Goal: Transaction & Acquisition: Obtain resource

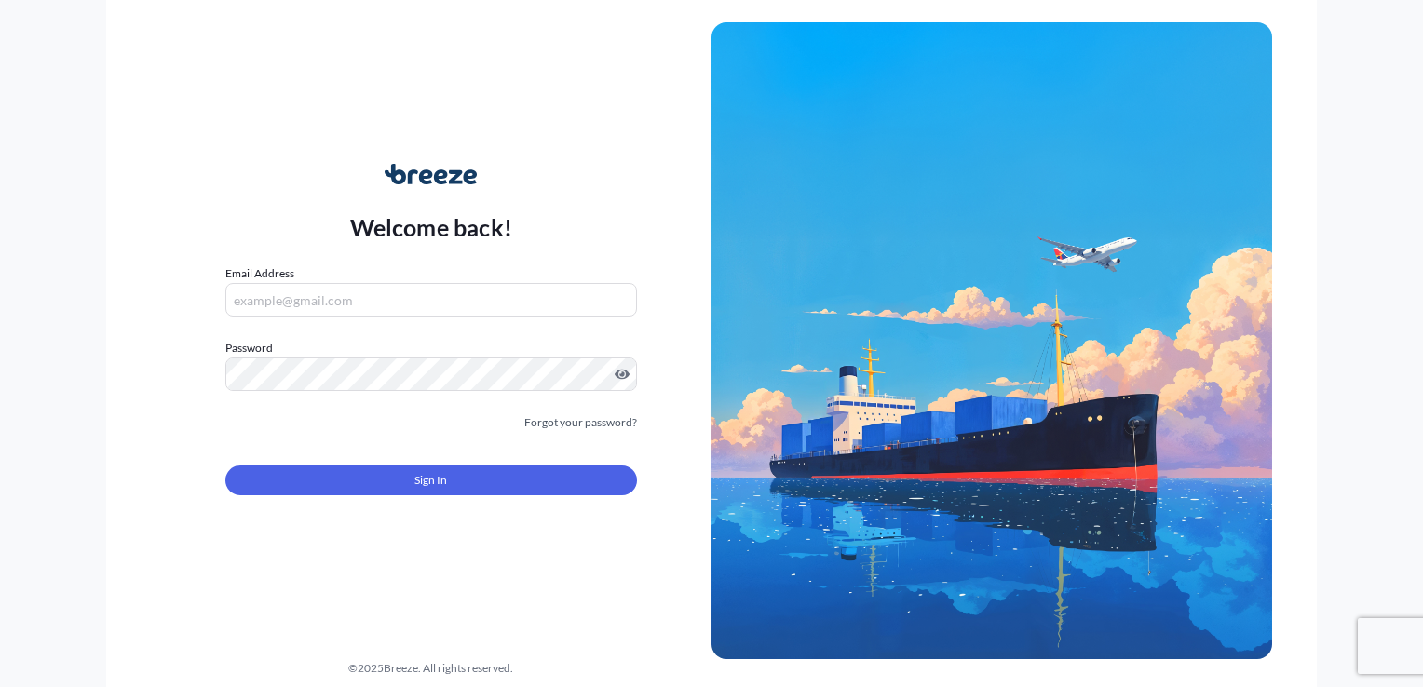
type input "[PERSON_NAME][EMAIL_ADDRESS][DOMAIN_NAME]"
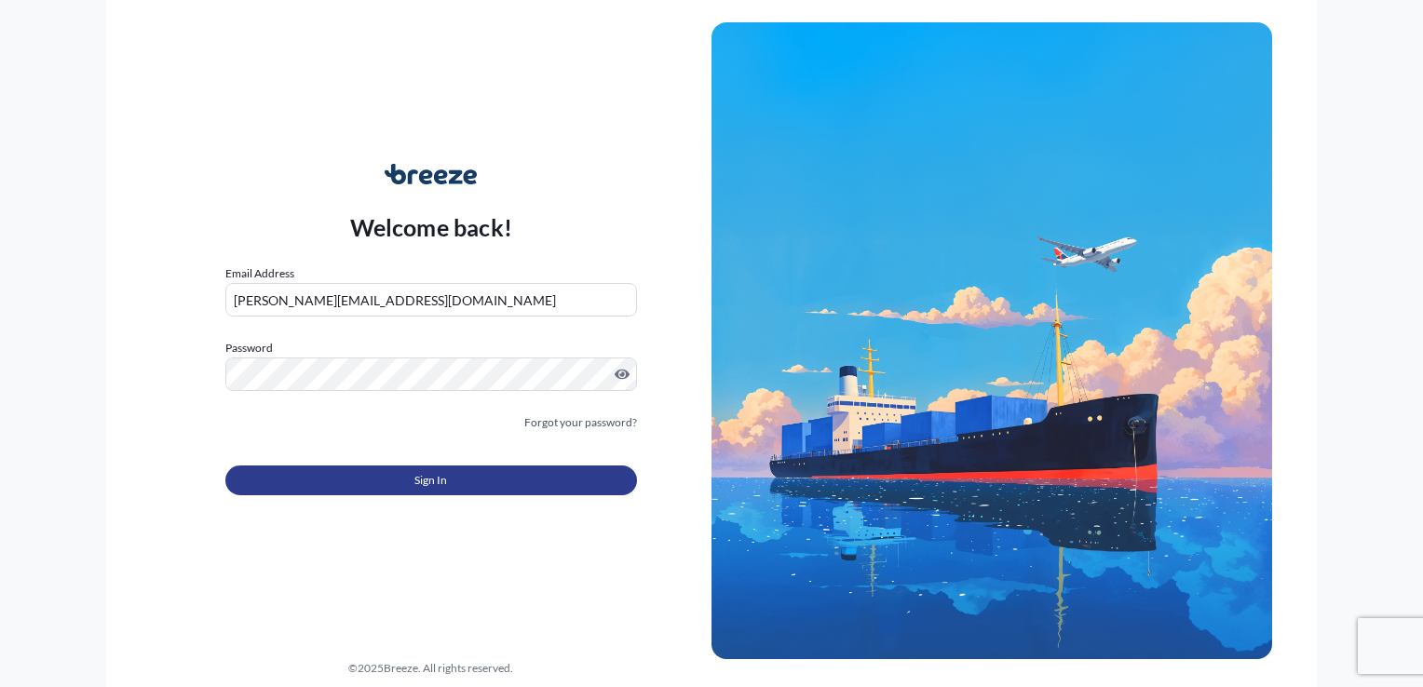
click at [410, 475] on button "Sign In" at bounding box center [431, 481] width 412 height 30
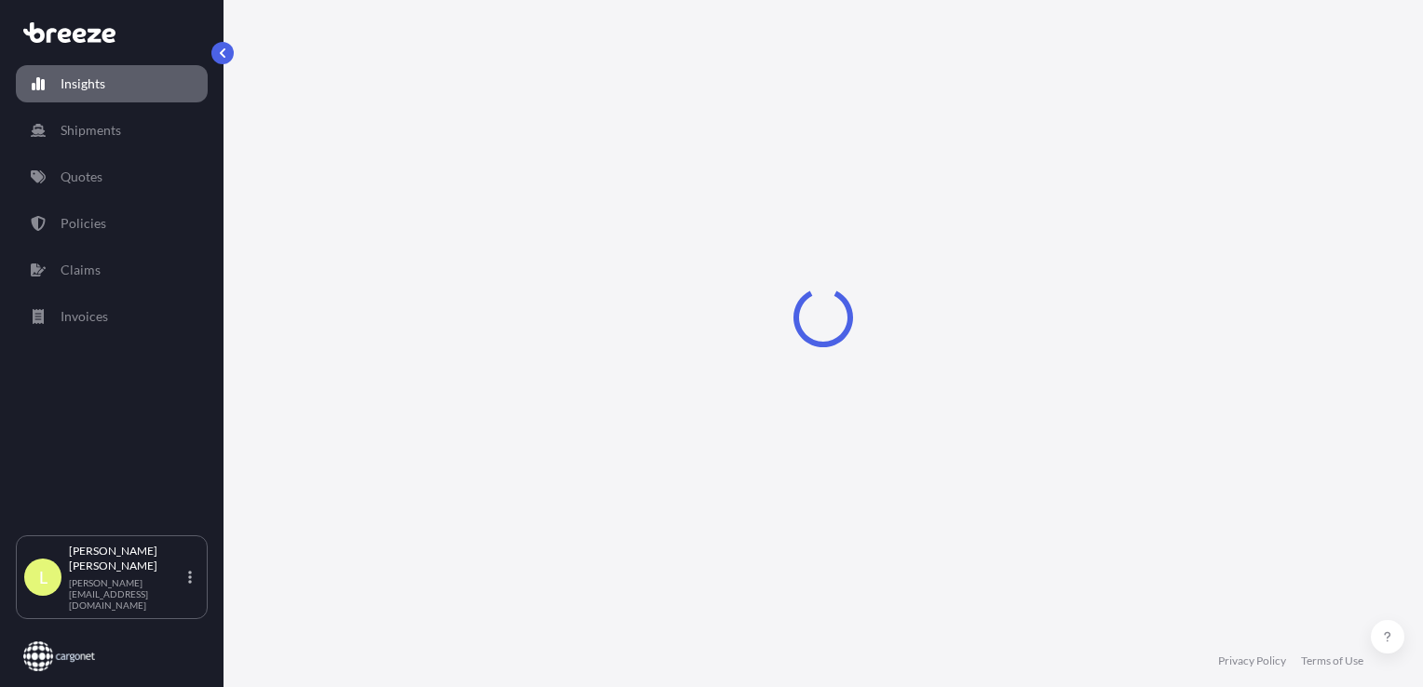
select select "2025"
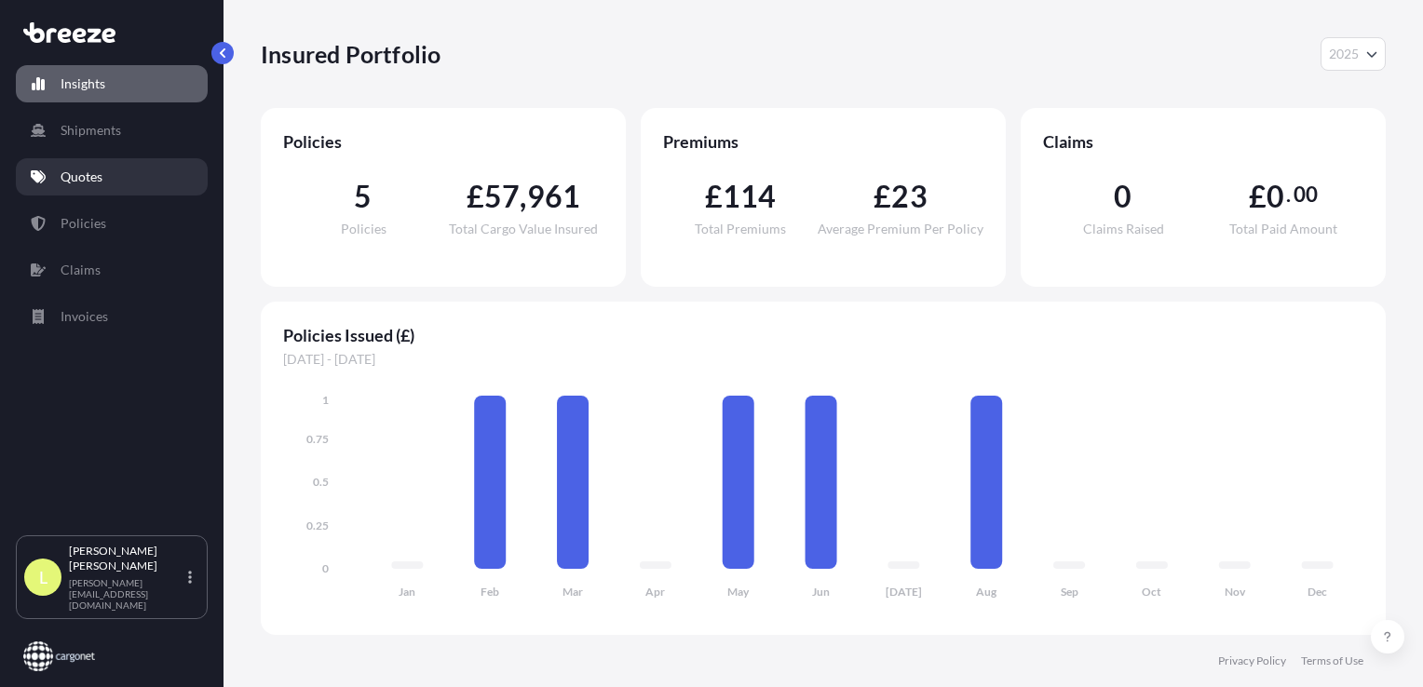
click at [90, 181] on p "Quotes" at bounding box center [82, 177] width 42 height 19
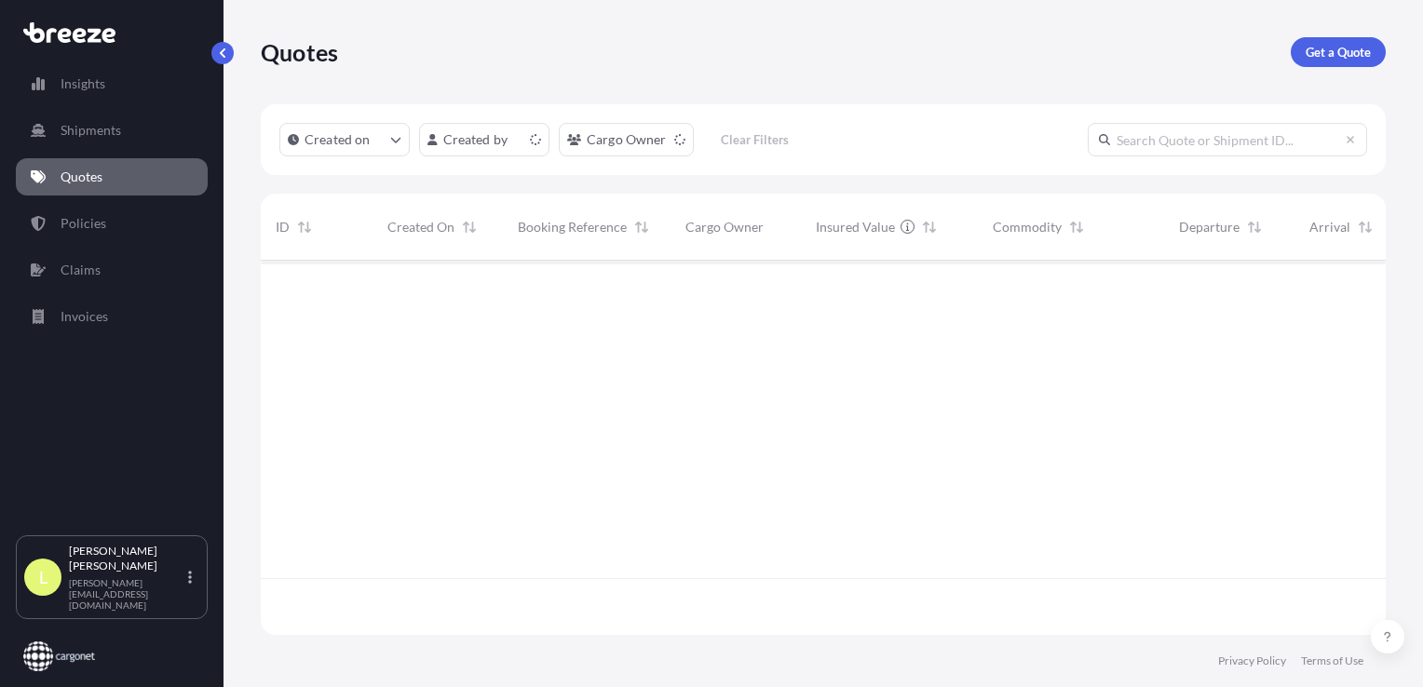
scroll to position [371, 1110]
click at [1340, 61] on p "Get a Quote" at bounding box center [1337, 52] width 65 height 19
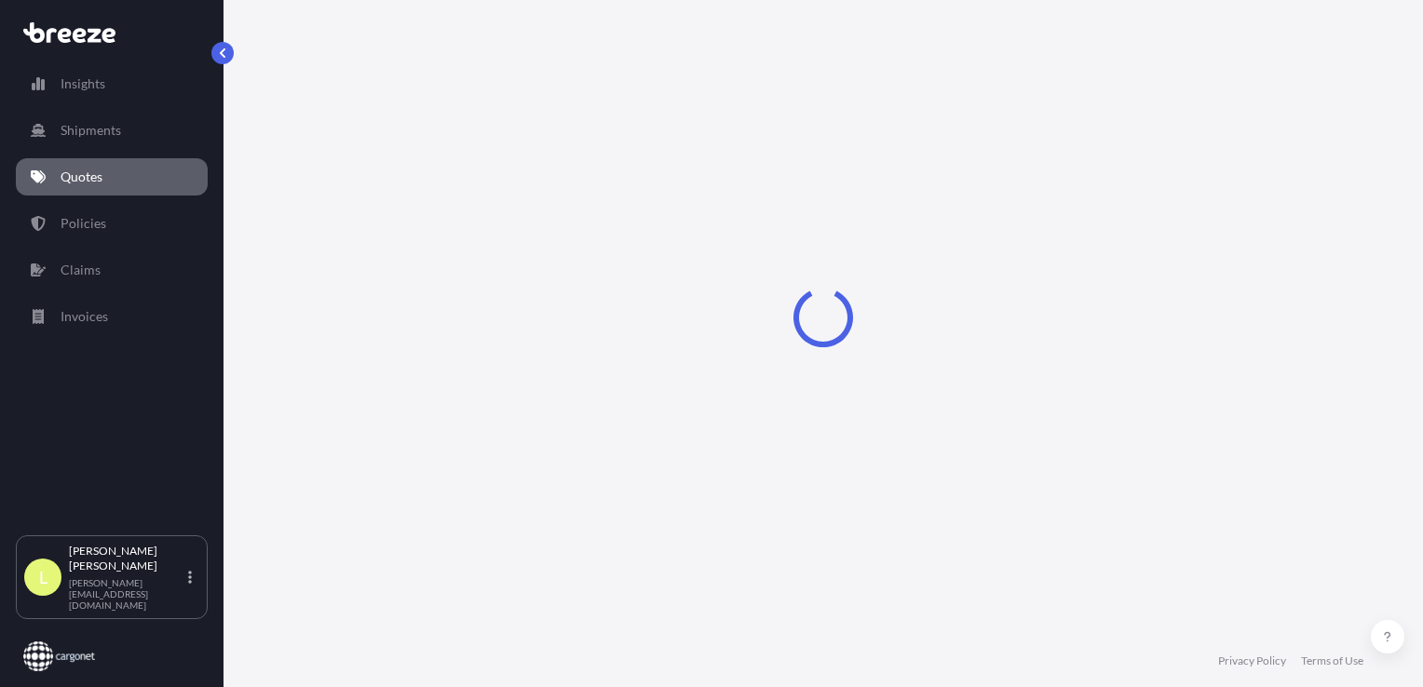
select select "Sea"
select select "1"
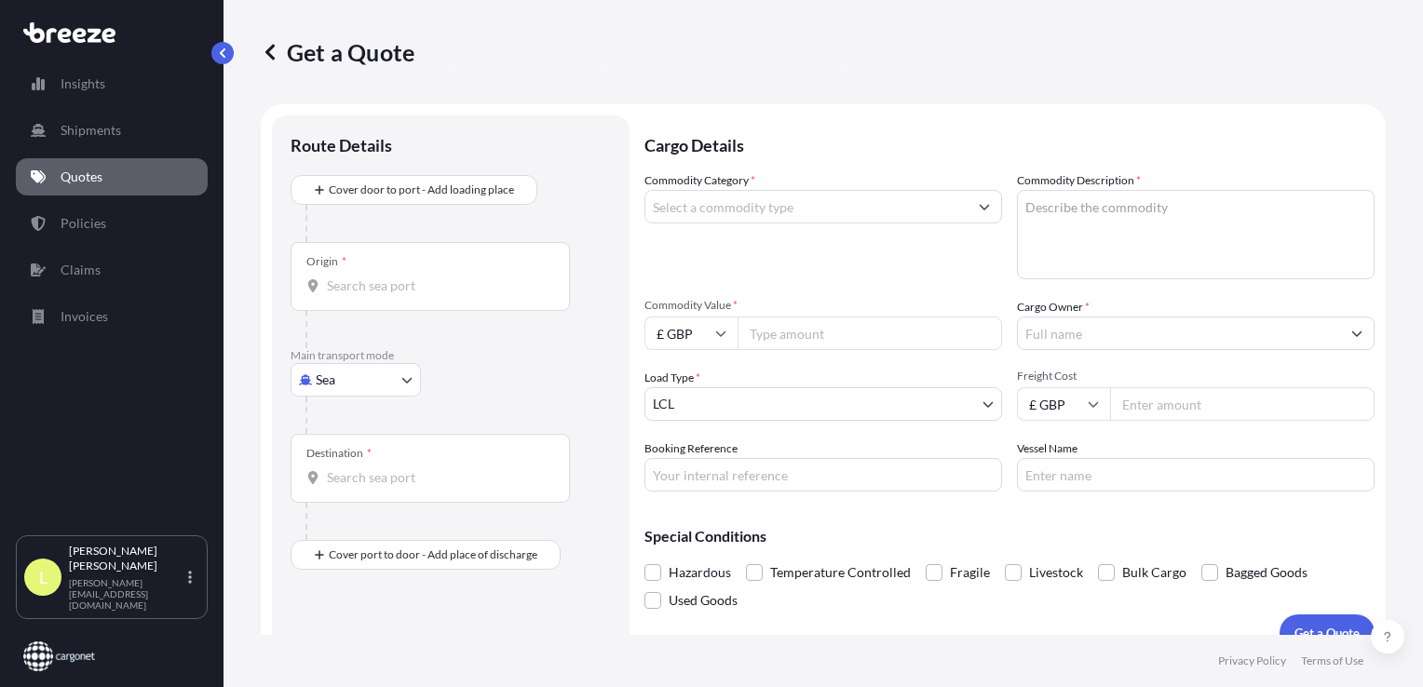
scroll to position [27, 0]
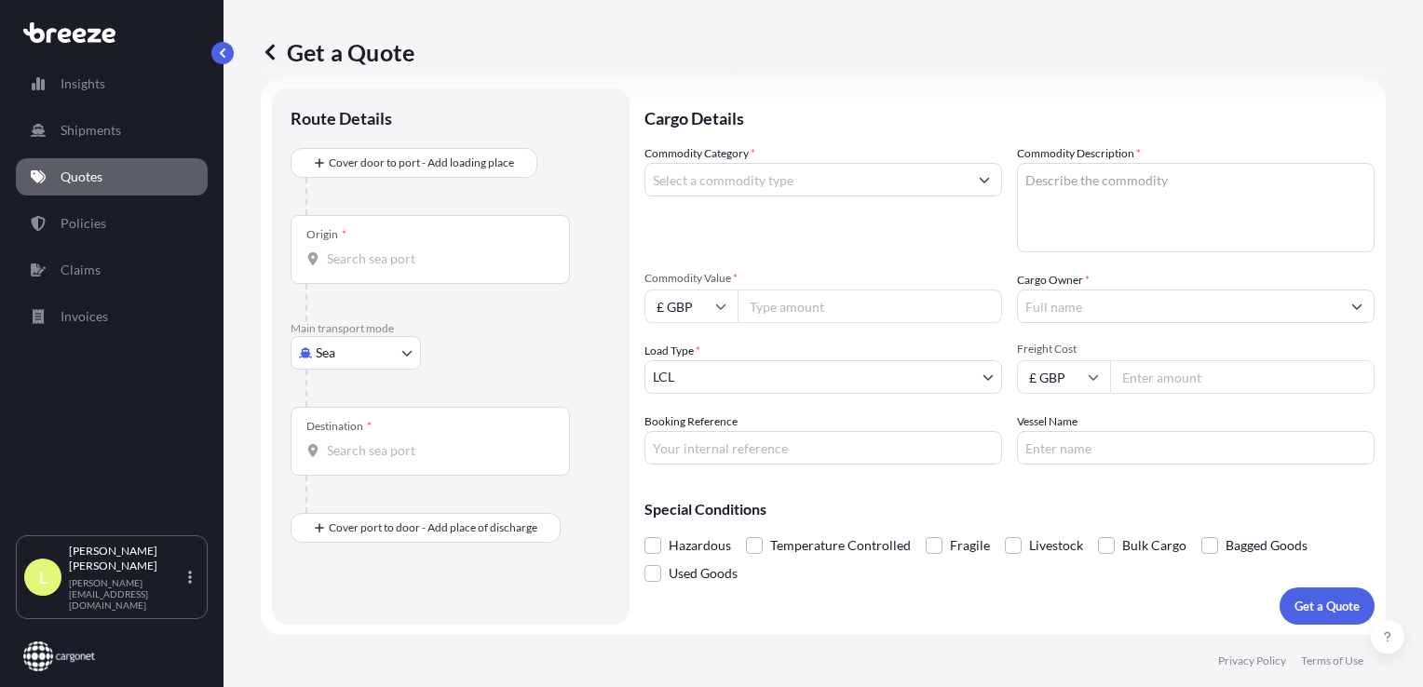
click at [371, 363] on body "Insights Shipments Quotes Policies Claims Invoices L [PERSON_NAME] [PERSON_NAME…" at bounding box center [711, 343] width 1423 height 687
click at [338, 434] on span "Air" at bounding box center [335, 434] width 19 height 19
select select "Air"
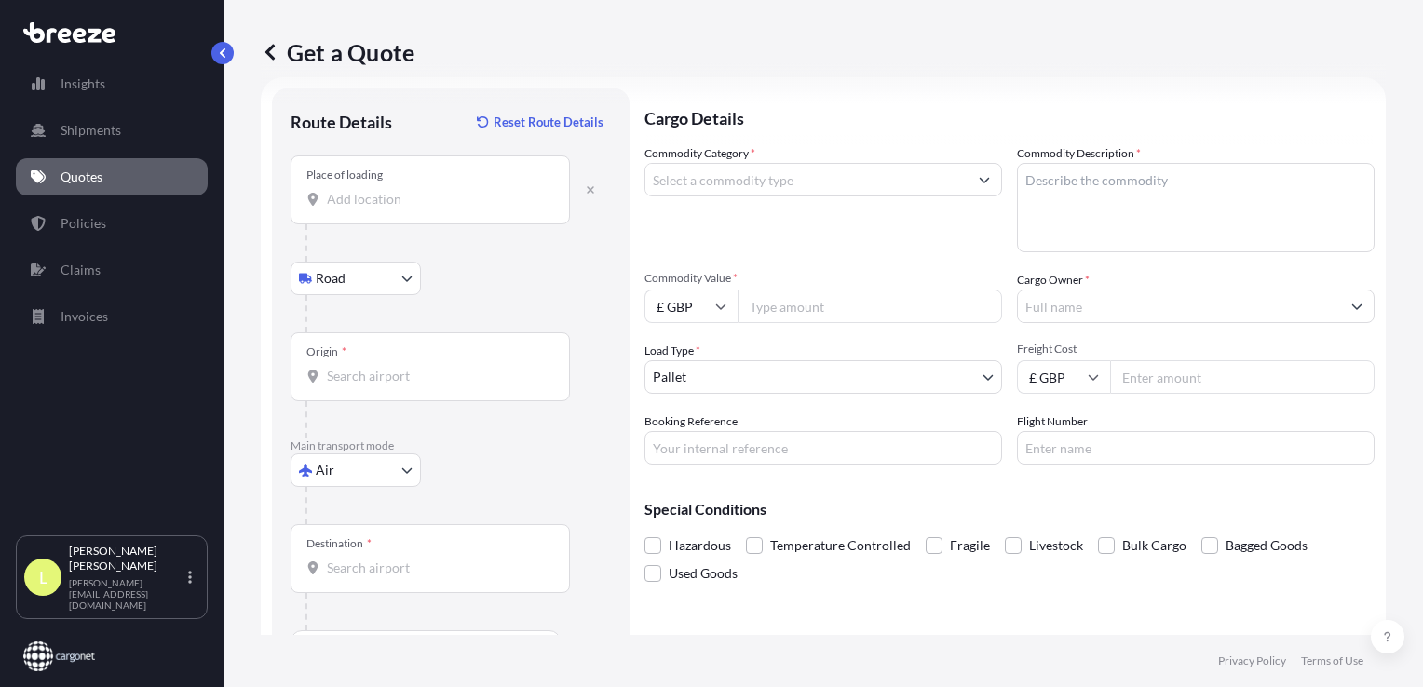
click at [378, 210] on div "Place of loading" at bounding box center [430, 190] width 279 height 69
click at [378, 209] on input "Place of loading" at bounding box center [437, 199] width 220 height 19
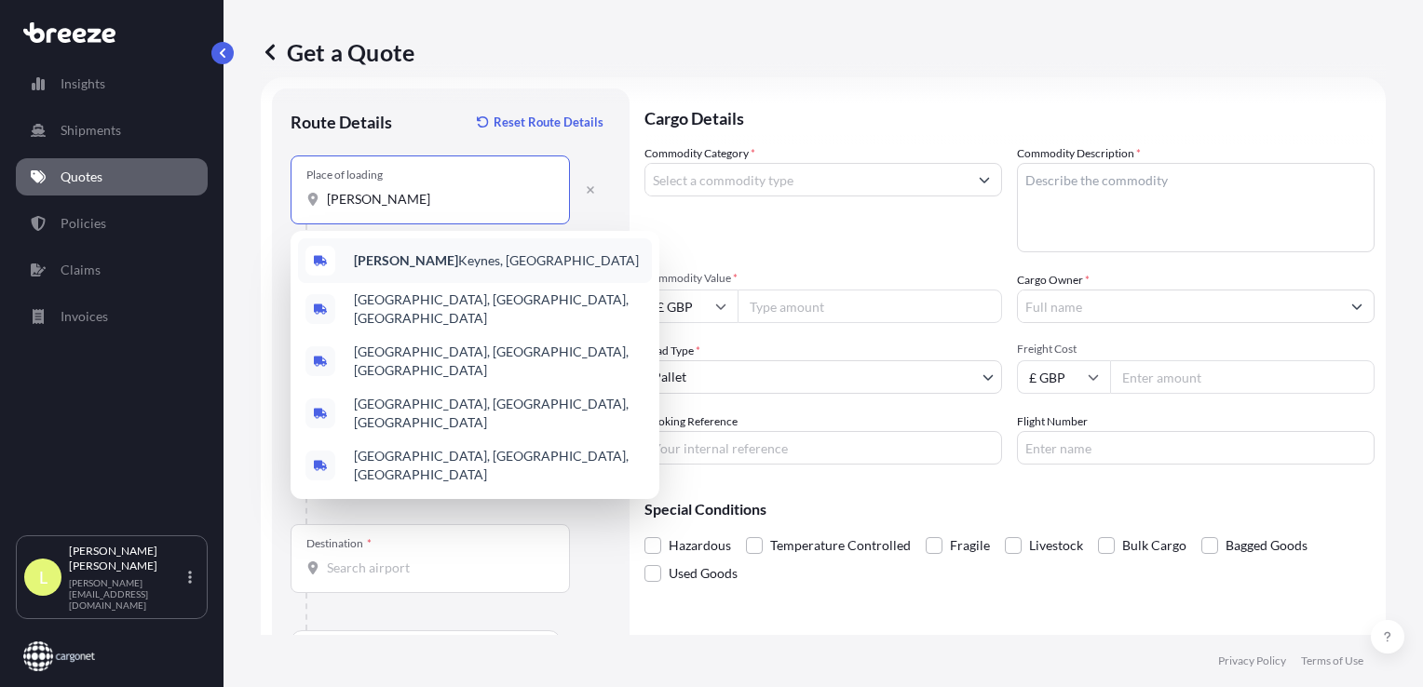
click at [410, 261] on span "[PERSON_NAME], [GEOGRAPHIC_DATA]" at bounding box center [496, 260] width 285 height 19
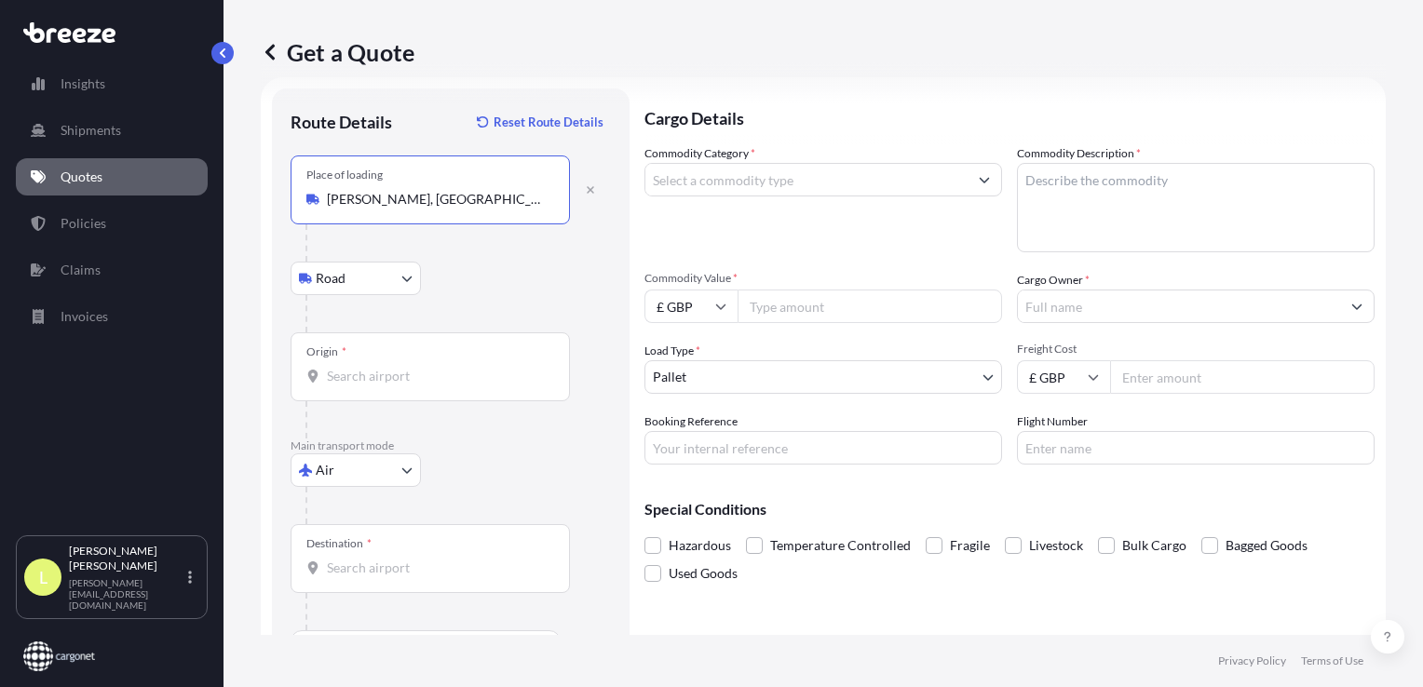
type input "[PERSON_NAME], [GEOGRAPHIC_DATA]"
click at [346, 367] on input "Origin *" at bounding box center [437, 376] width 220 height 19
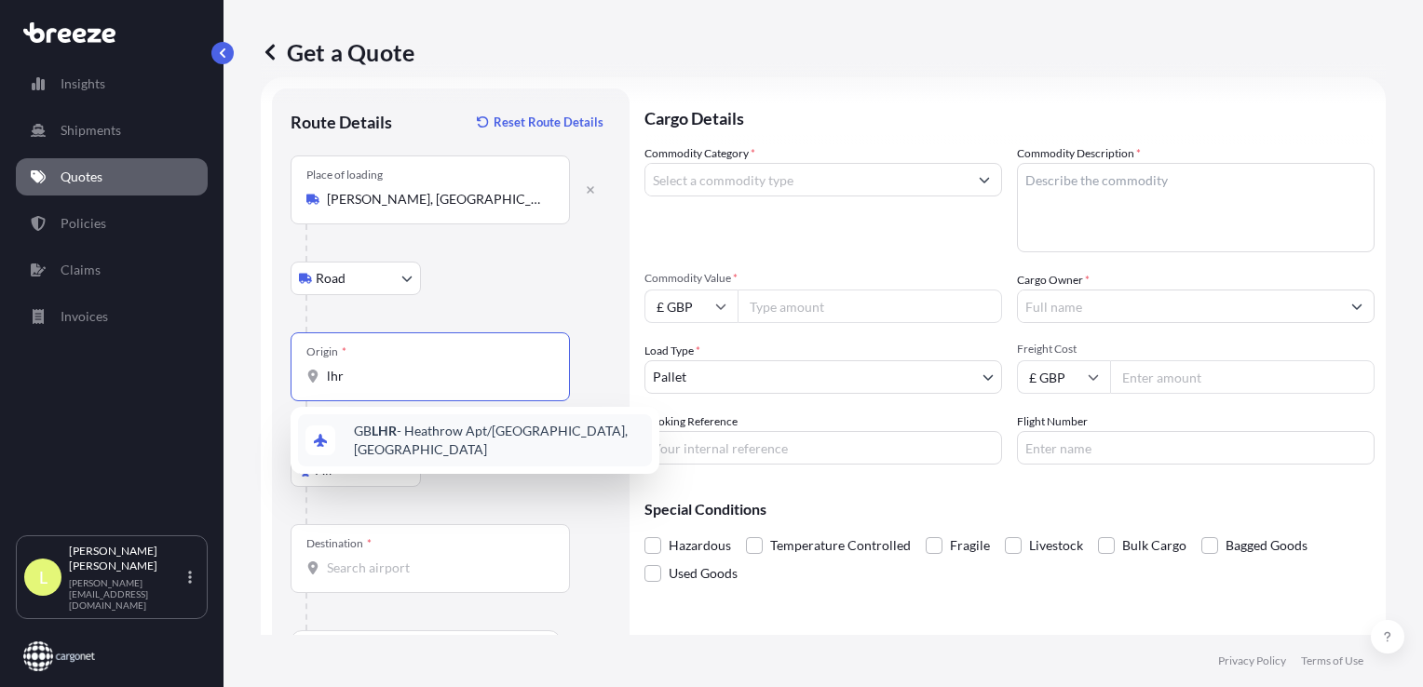
click at [427, 438] on span "GB LHR - Heathrow Apt/[GEOGRAPHIC_DATA], [GEOGRAPHIC_DATA]" at bounding box center [499, 440] width 291 height 37
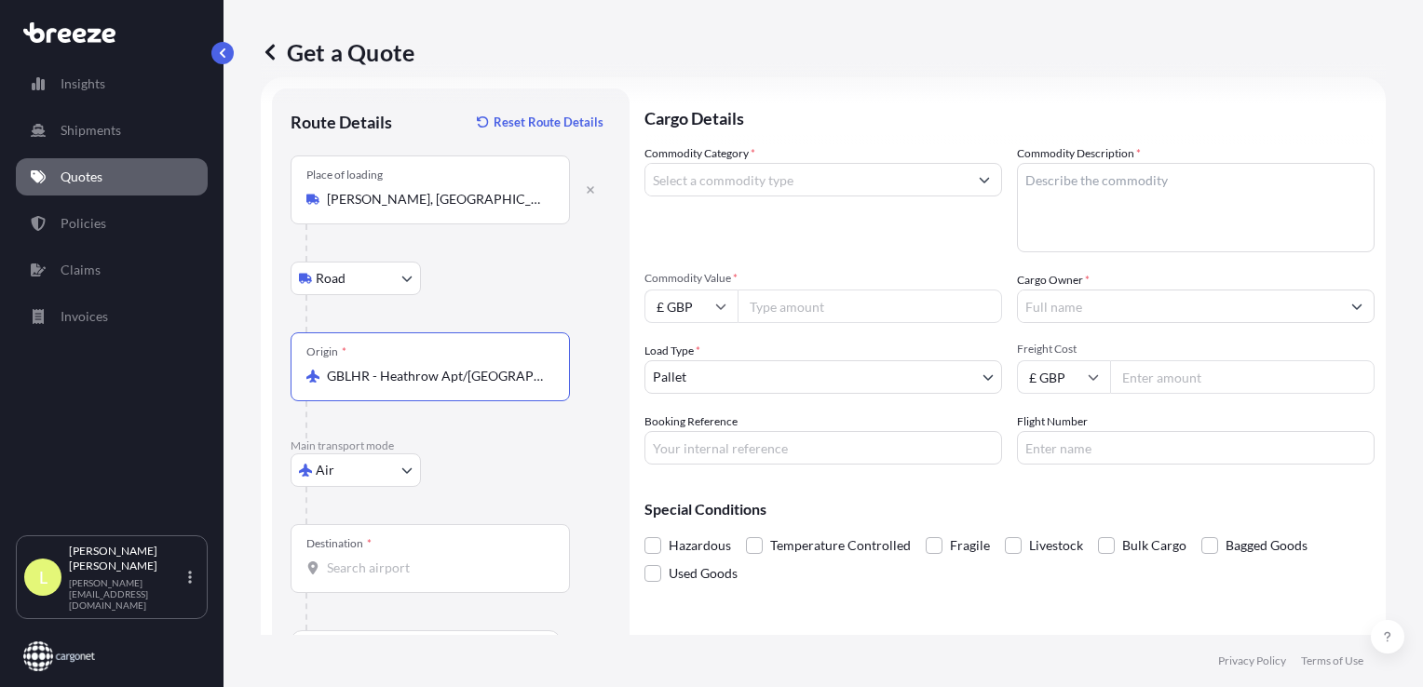
type input "GBLHR - Heathrow Apt/[GEOGRAPHIC_DATA], [GEOGRAPHIC_DATA]"
click at [380, 561] on input "Destination *" at bounding box center [437, 568] width 220 height 19
type input "CNWUH - [PERSON_NAME] International Apt, [GEOGRAPHIC_DATA]"
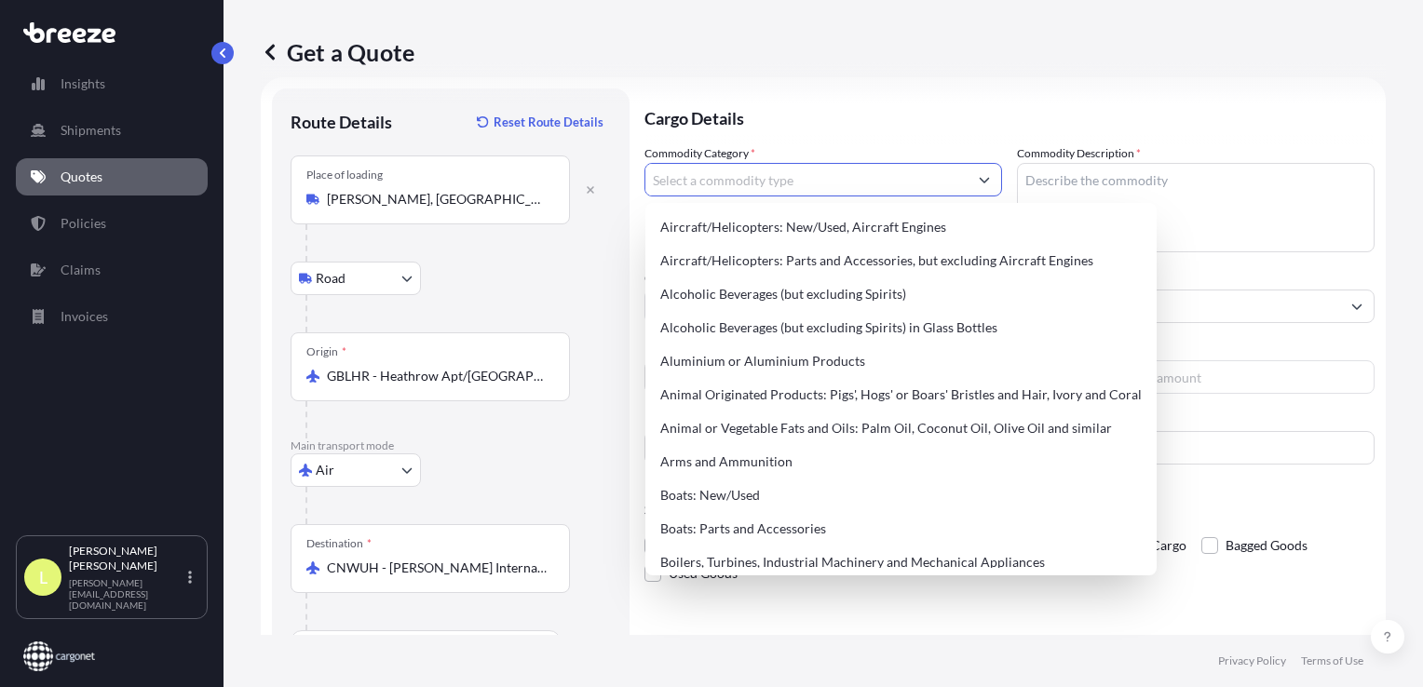
click at [737, 177] on input "Commodity Category *" at bounding box center [806, 180] width 322 height 34
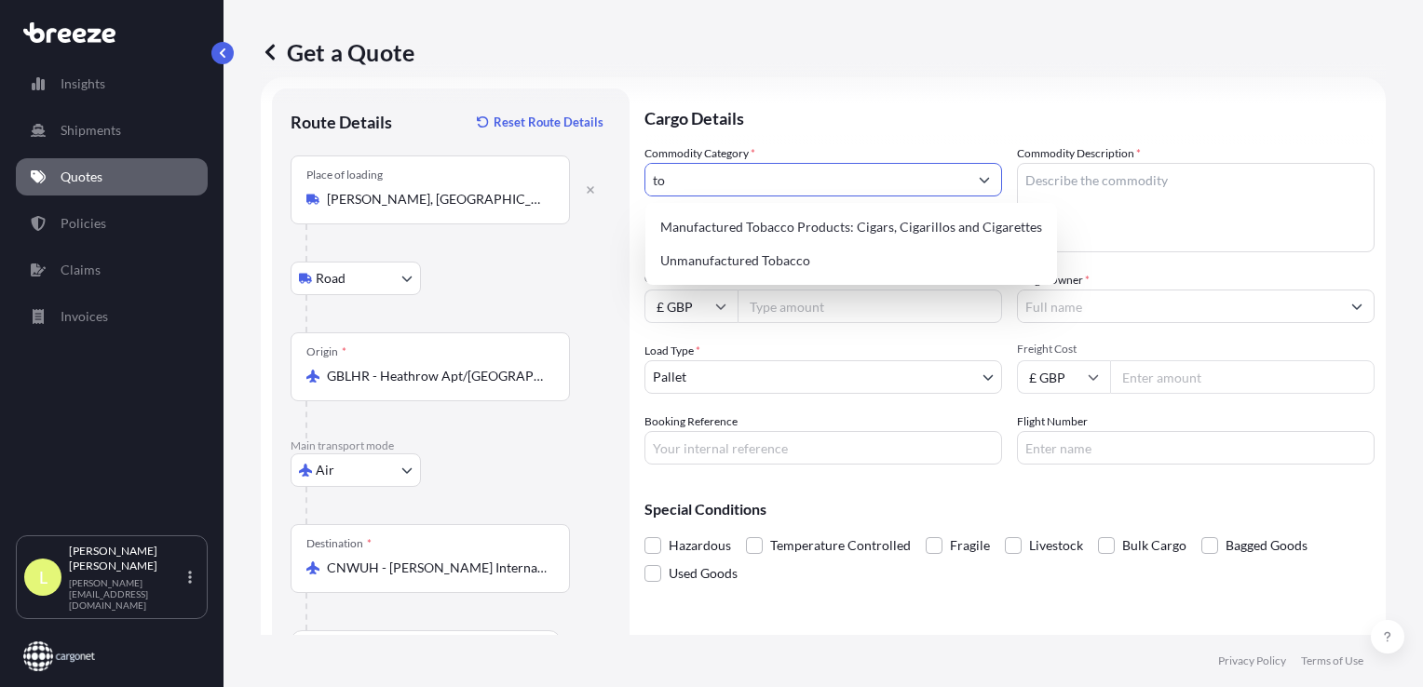
type input "t"
click at [849, 228] on div "Boilers, Turbines, Industrial Machinery and Mechanical Appliances" at bounding box center [852, 227] width 399 height 34
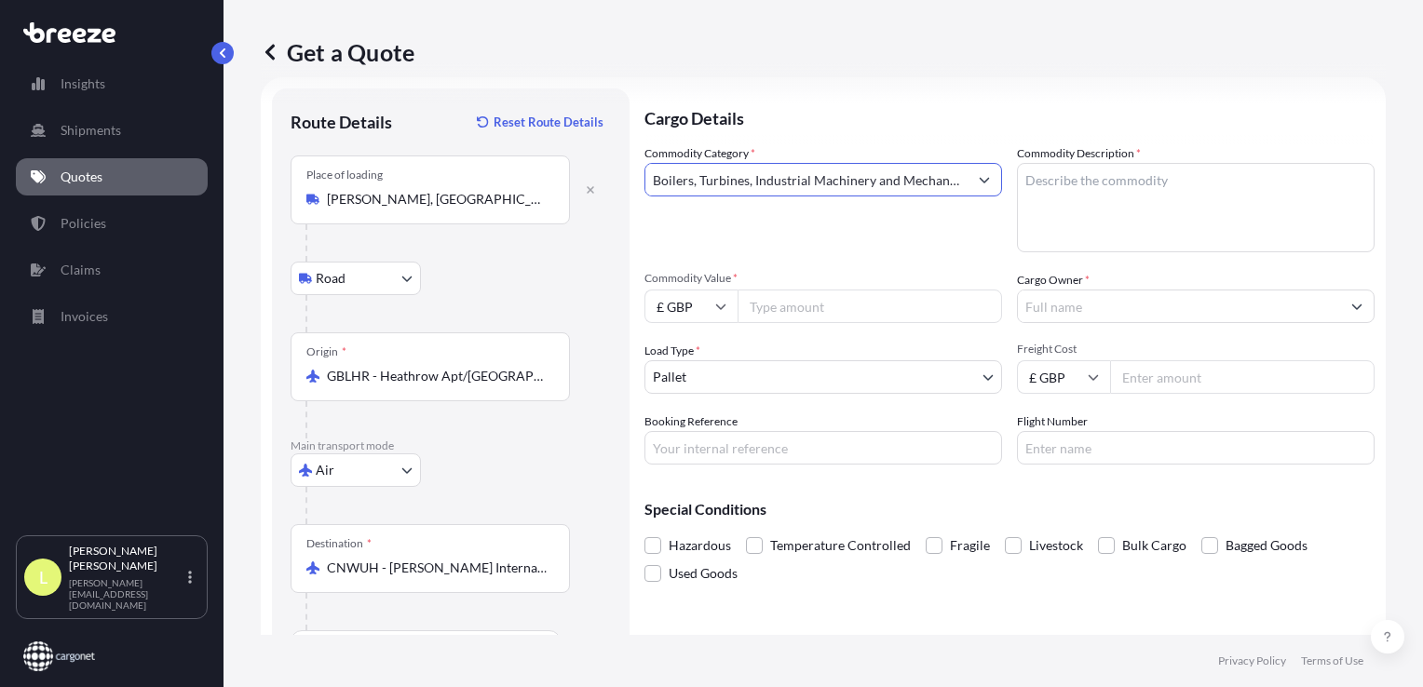
type input "Boilers, Turbines, Industrial Machinery and Mechanical Appliances"
click at [1040, 181] on textarea "Commodity Description *" at bounding box center [1196, 207] width 358 height 89
type textarea "tobacco machine equipment"
click at [827, 307] on input "Commodity Value *" at bounding box center [869, 307] width 264 height 34
type input "183500"
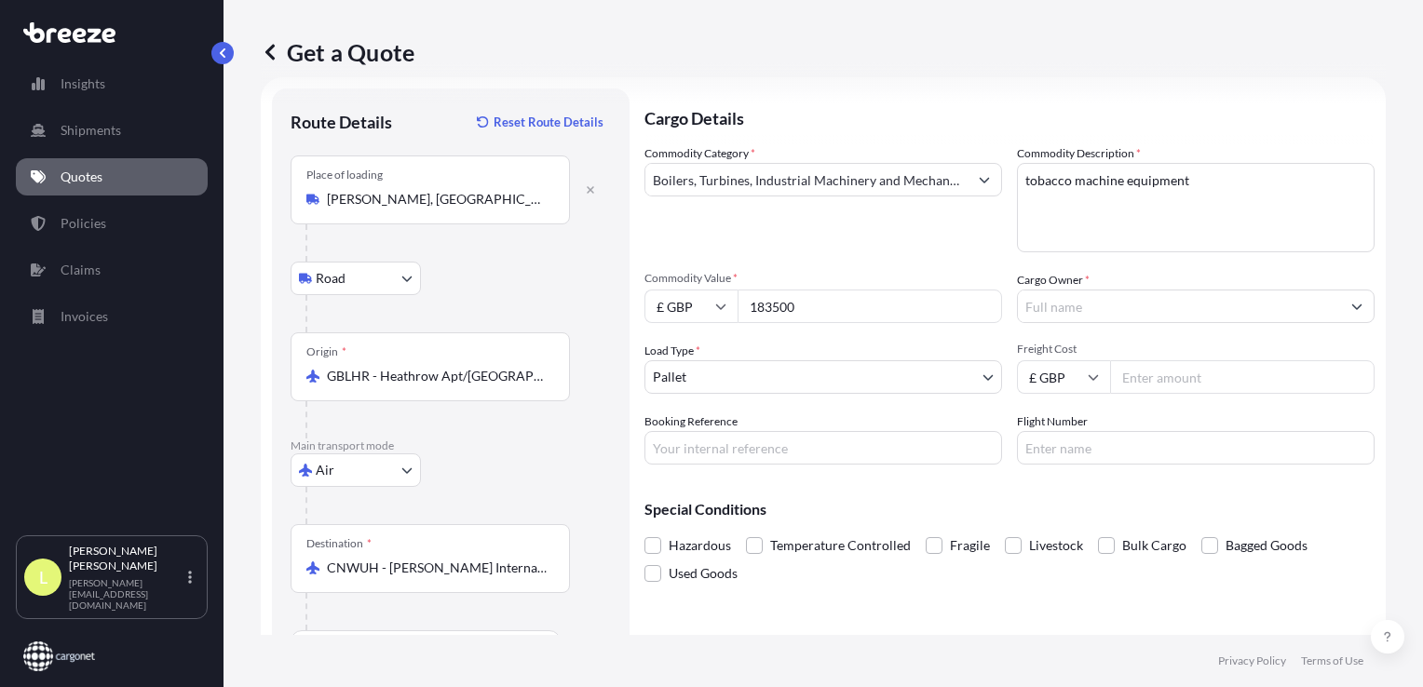
click at [1224, 108] on p "Cargo Details" at bounding box center [1009, 116] width 730 height 56
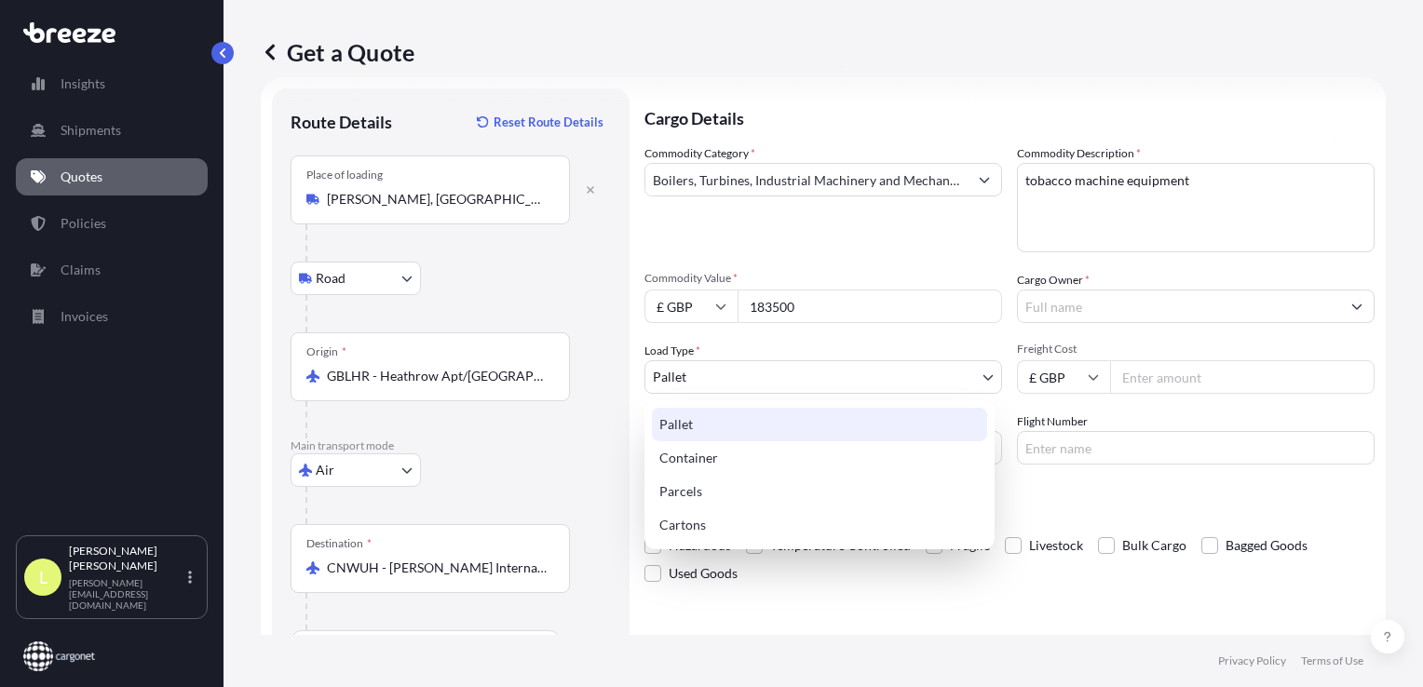
click at [732, 381] on body "Insights Shipments Quotes Policies Claims Invoices L [PERSON_NAME] [PERSON_NAME…" at bounding box center [711, 343] width 1423 height 687
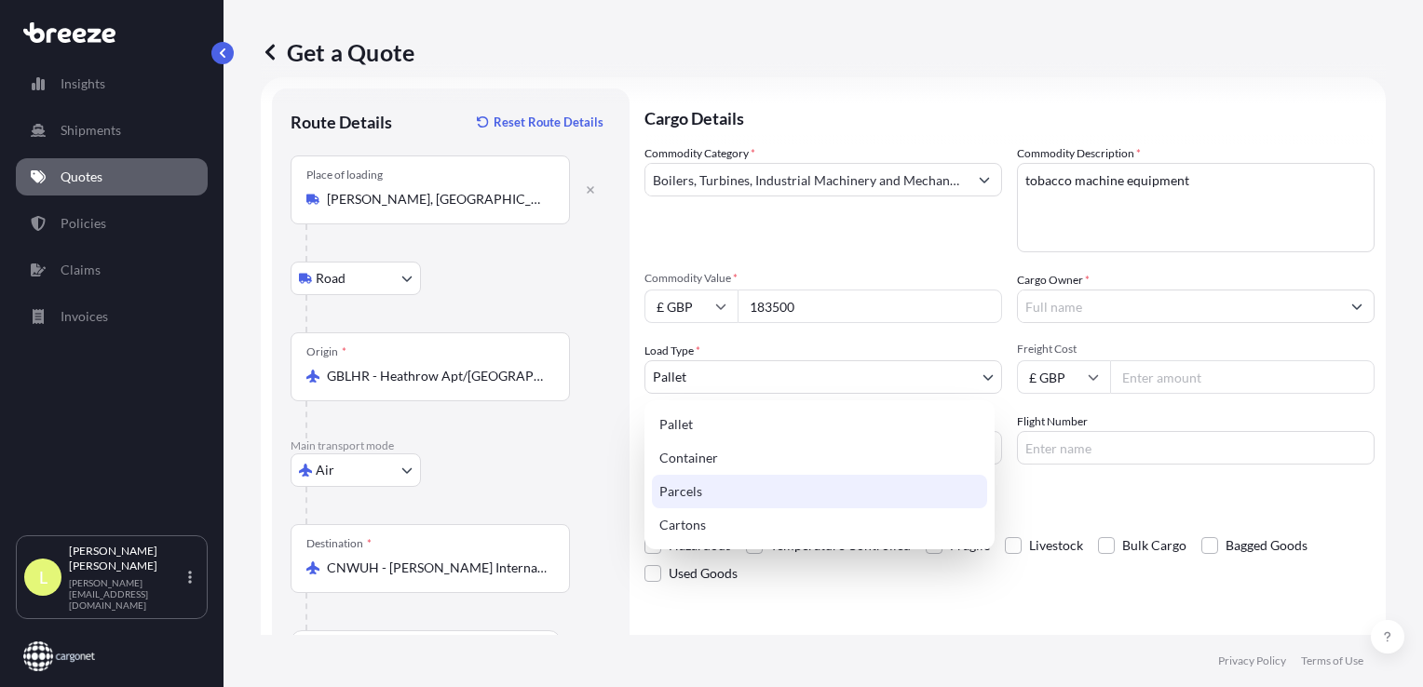
click at [693, 494] on div "Parcels" at bounding box center [819, 492] width 335 height 34
select select "3"
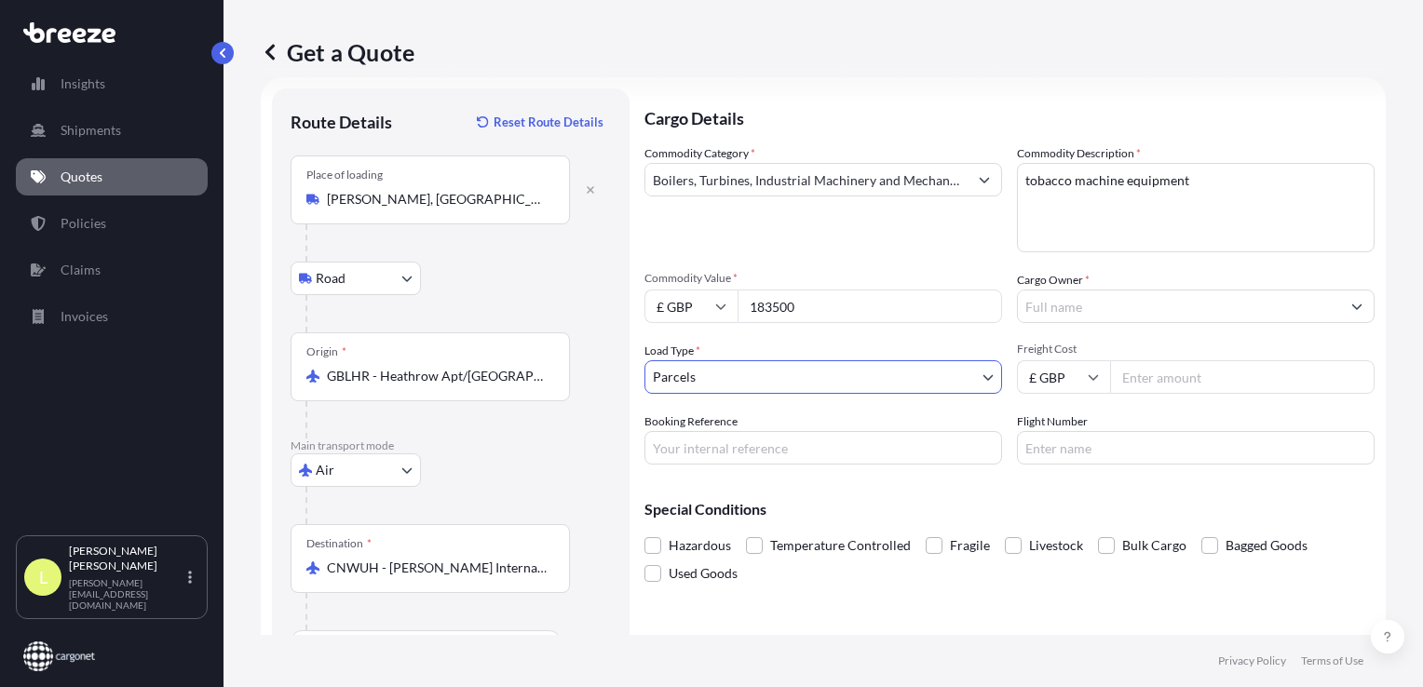
click at [1144, 378] on input "Freight Cost" at bounding box center [1242, 377] width 264 height 34
type input "700"
click at [1084, 304] on input "Cargo Owner *" at bounding box center [1179, 307] width 322 height 34
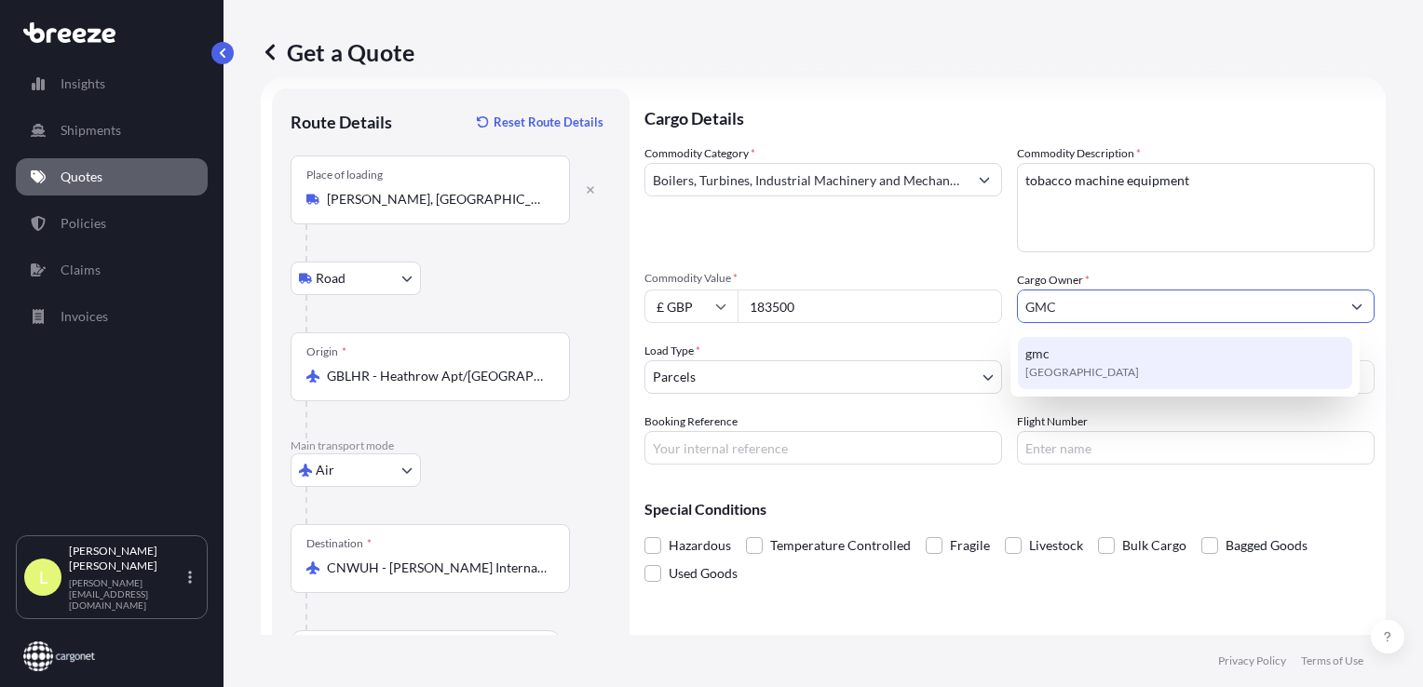
drag, startPoint x: 1043, startPoint y: 304, endPoint x: 994, endPoint y: 308, distance: 48.6
click at [998, 305] on div "Commodity Category * Boilers, Turbines, Industrial Machinery and Mechanical App…" at bounding box center [1009, 304] width 730 height 320
type input "gmc"
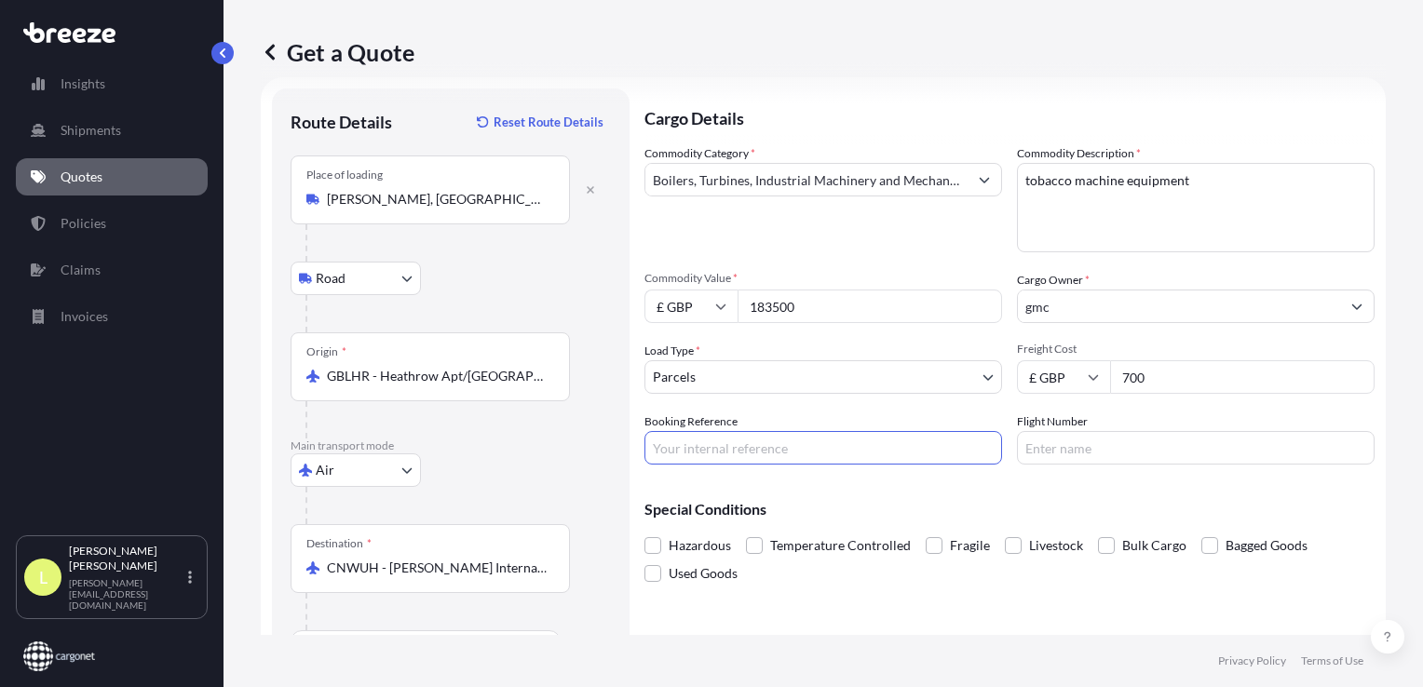
click at [706, 452] on input "Booking Reference" at bounding box center [823, 448] width 358 height 34
type input "192224"
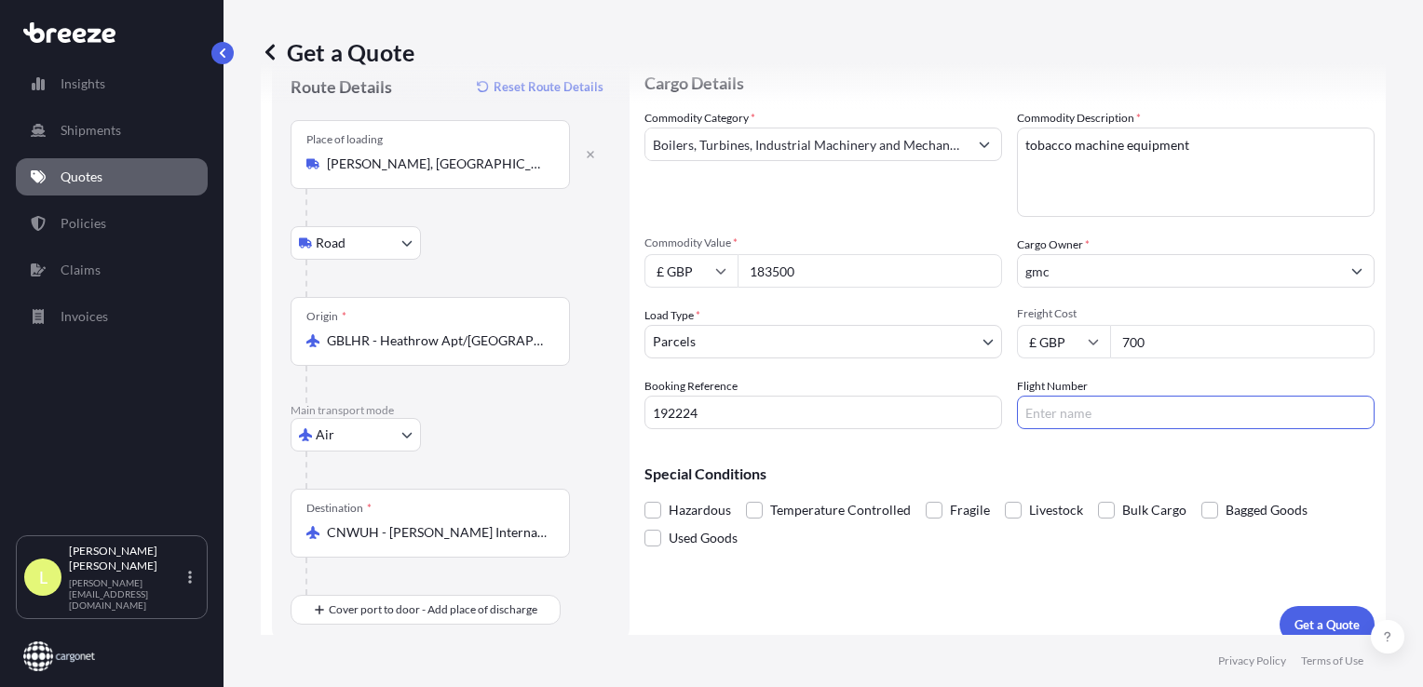
scroll to position [80, 0]
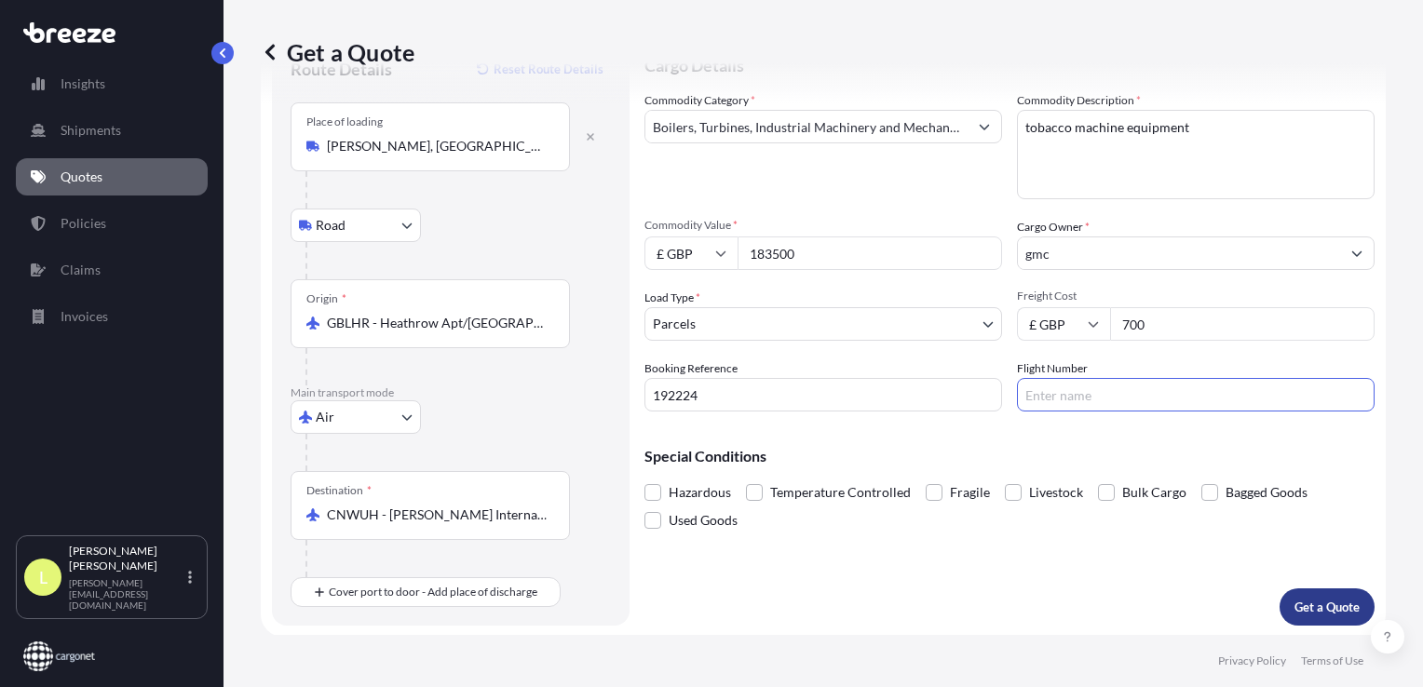
click at [1319, 606] on p "Get a Quote" at bounding box center [1326, 607] width 65 height 19
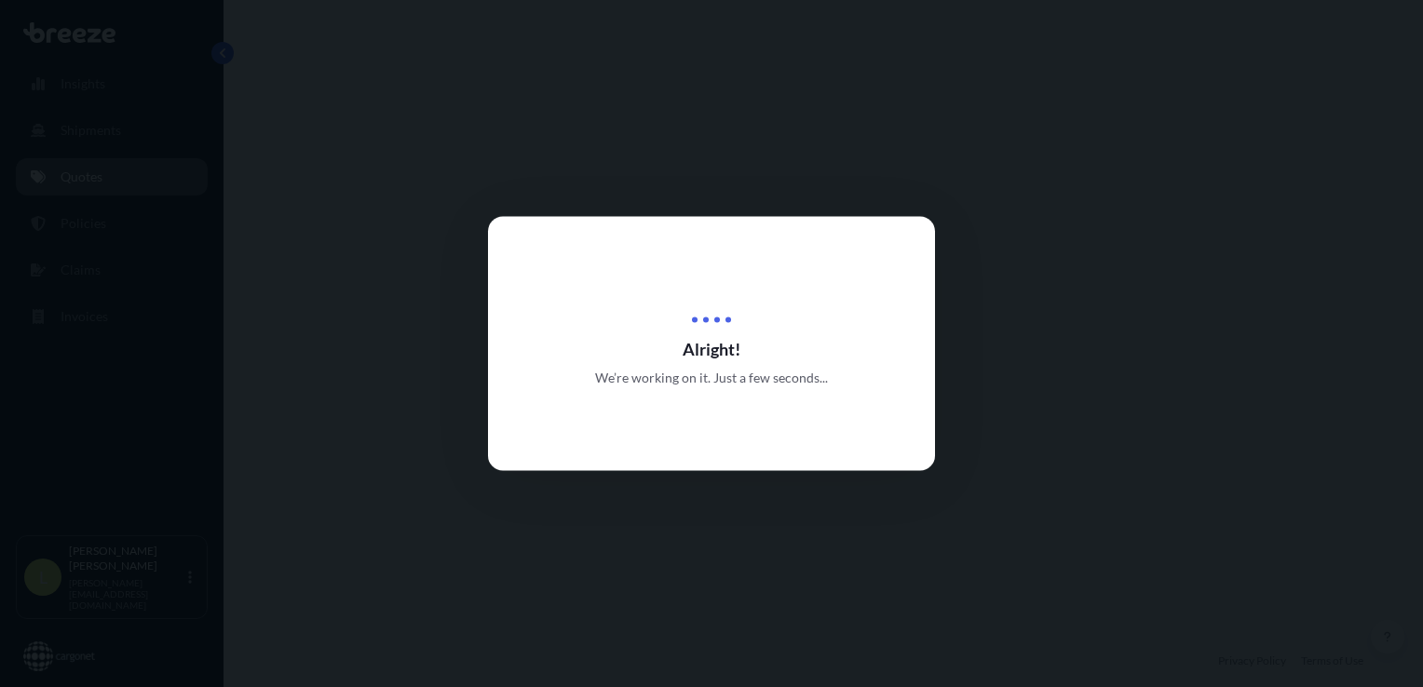
select select "Road"
select select "Air"
select select "3"
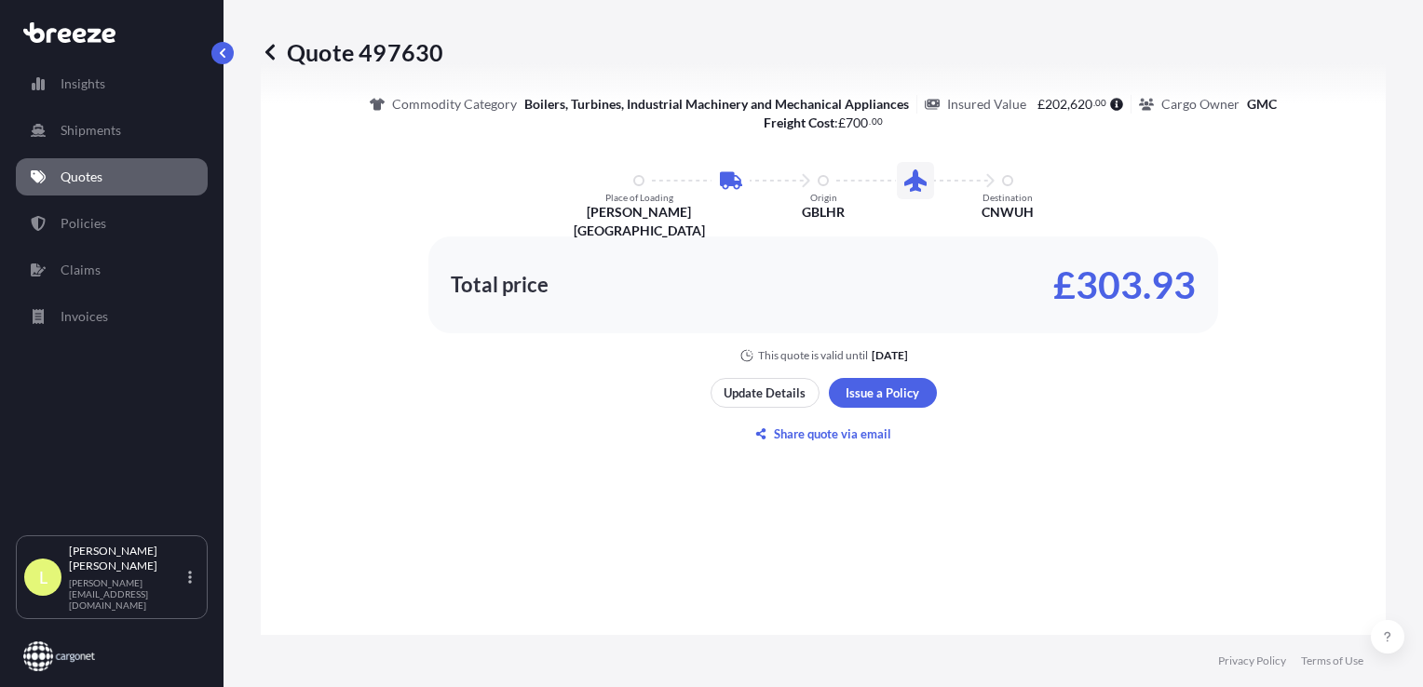
scroll to position [1099, 0]
